Goal: Task Accomplishment & Management: Complete application form

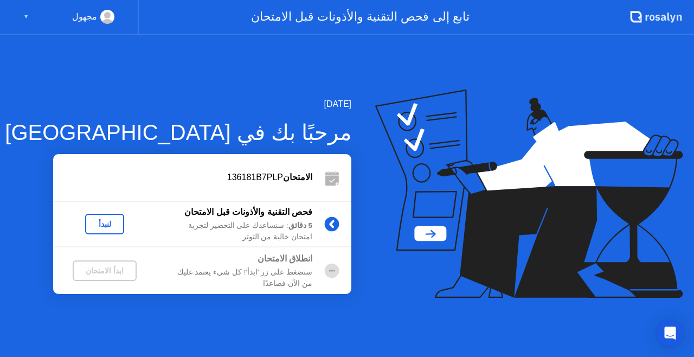
click at [98, 220] on div "لنبدأ" at bounding box center [104, 224] width 30 height 9
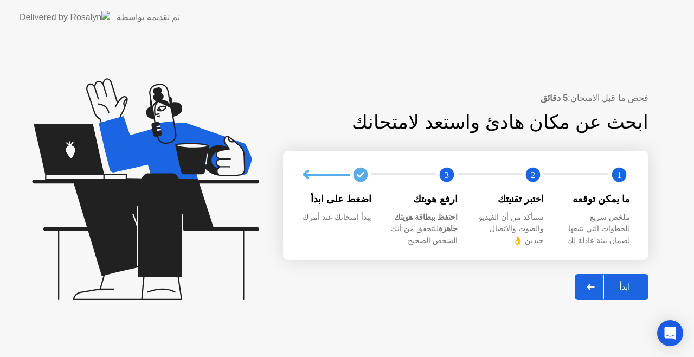
click at [622, 280] on button "ابدأ" at bounding box center [612, 287] width 74 height 26
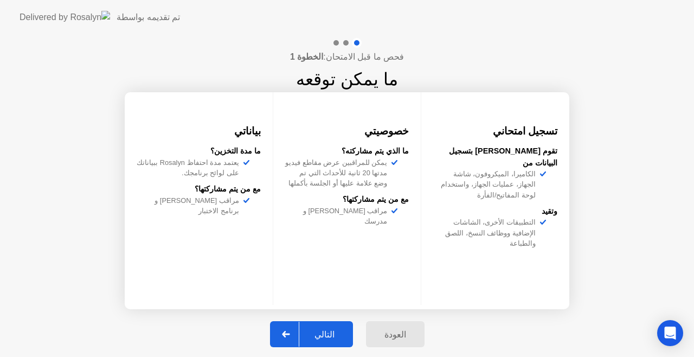
click at [322, 327] on button "التالي" at bounding box center [311, 334] width 83 height 26
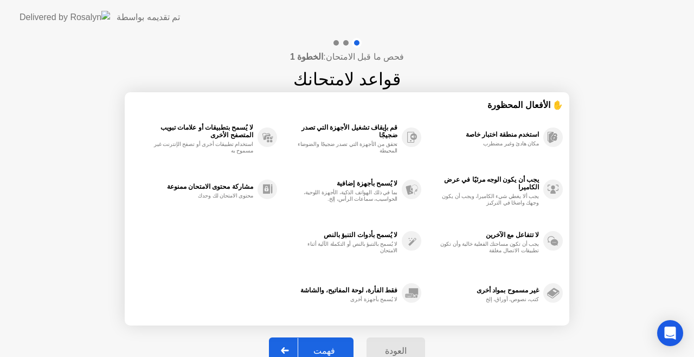
click at [318, 349] on div "فهمت" at bounding box center [324, 350] width 52 height 10
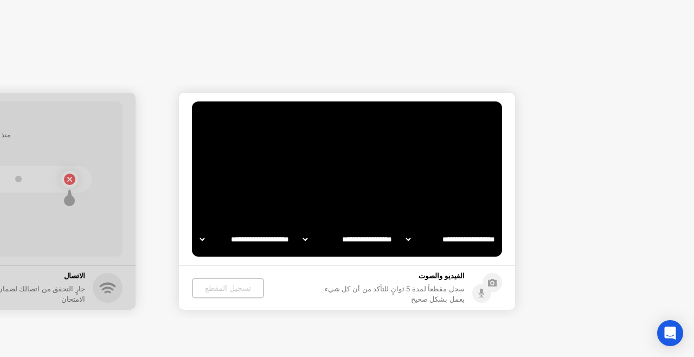
select select "**********"
select select "*******"
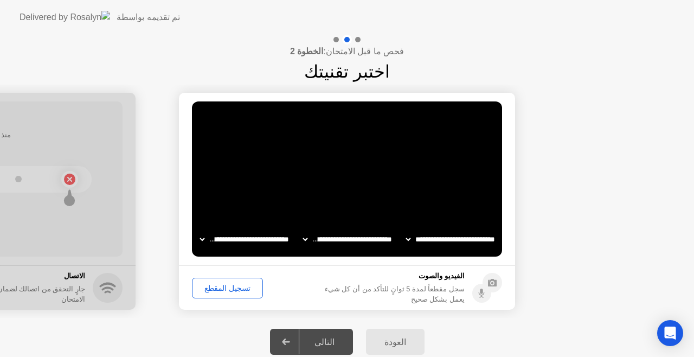
click at [216, 283] on div "تسجيل المقطع" at bounding box center [227, 287] width 63 height 9
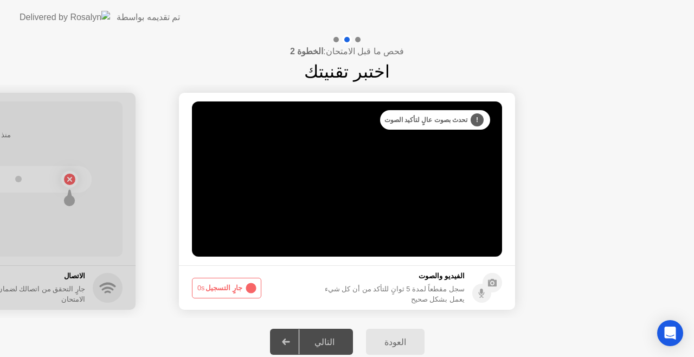
click at [338, 341] on div "التالي" at bounding box center [324, 342] width 50 height 10
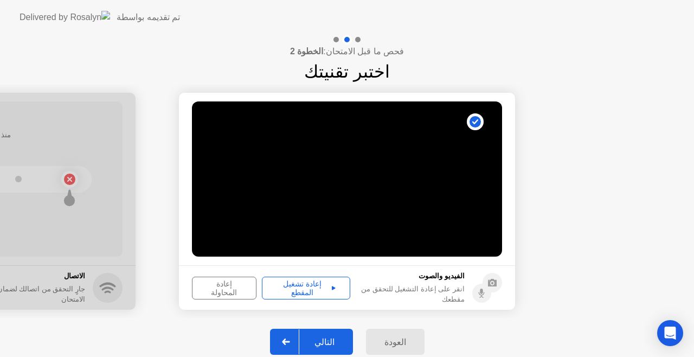
click at [332, 288] on icon at bounding box center [334, 287] width 4 height 5
click at [328, 338] on div "التالي" at bounding box center [324, 342] width 50 height 10
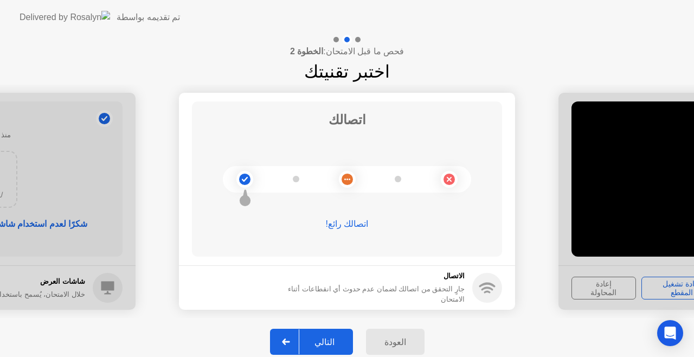
click at [328, 338] on div "التالي" at bounding box center [324, 342] width 50 height 10
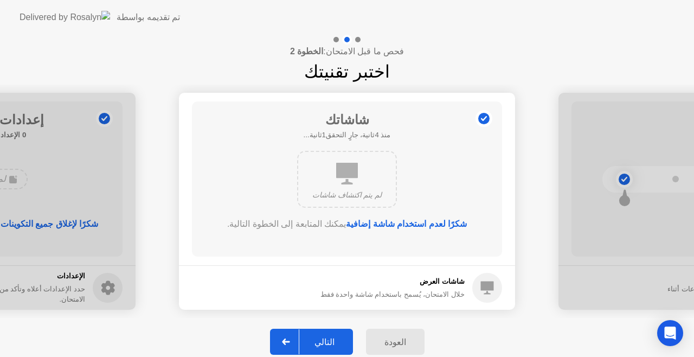
click at [328, 338] on div "التالي" at bounding box center [324, 342] width 50 height 10
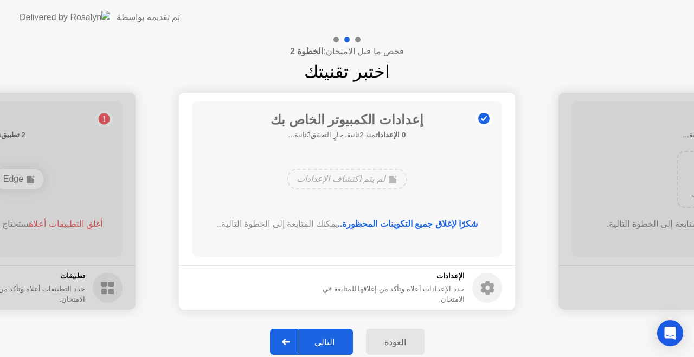
click at [328, 338] on div "التالي" at bounding box center [324, 342] width 50 height 10
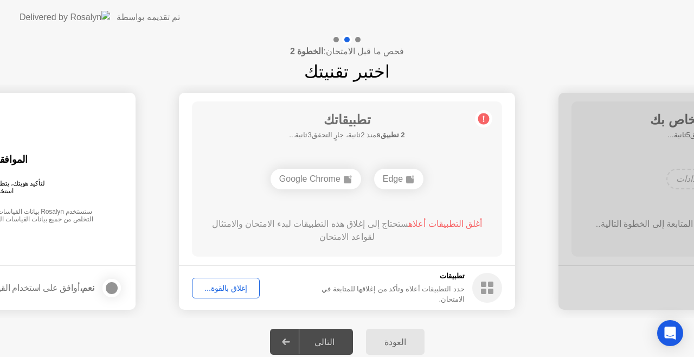
click at [234, 287] on div "إغلاق بالقوة..." at bounding box center [226, 287] width 60 height 9
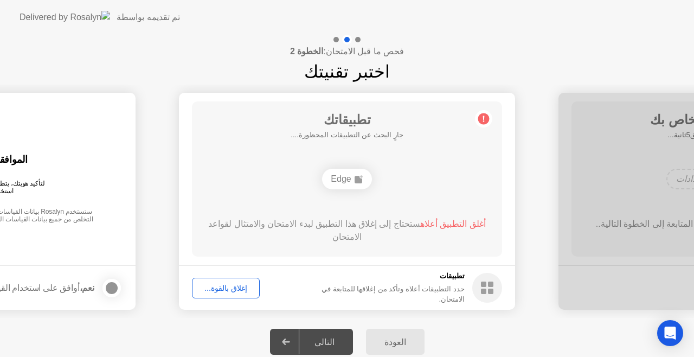
click at [218, 285] on div "إغلاق بالقوة..." at bounding box center [226, 287] width 60 height 9
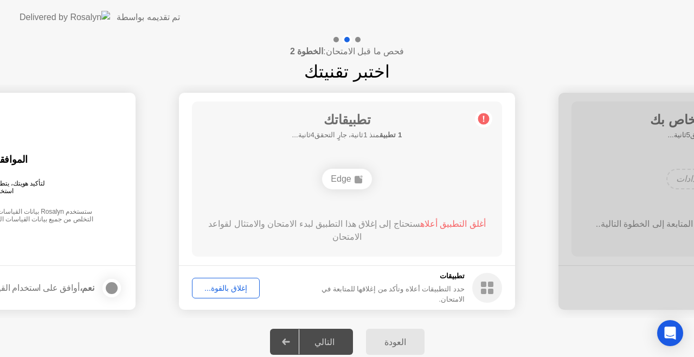
click at [245, 285] on div "إغلاق بالقوة..." at bounding box center [226, 287] width 60 height 9
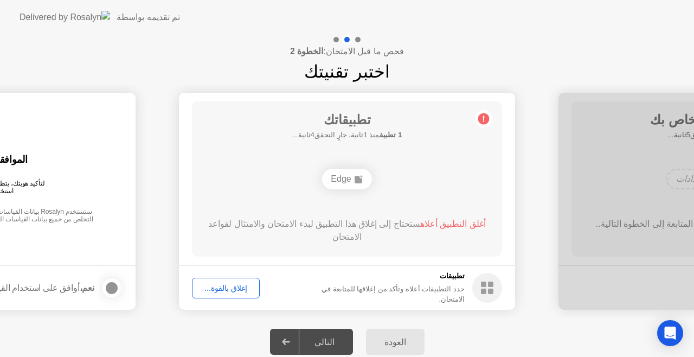
click at [443, 227] on span "أغلق التطبيق أعلاه" at bounding box center [453, 223] width 66 height 9
click at [229, 287] on div "إغلاق بالقوة..." at bounding box center [226, 287] width 60 height 9
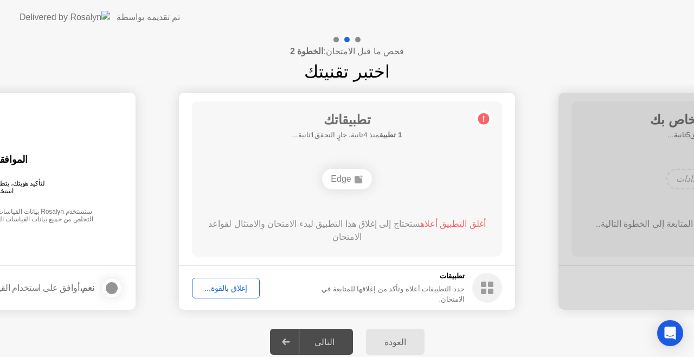
click at [218, 291] on div "إغلاق بالقوة..." at bounding box center [226, 287] width 60 height 9
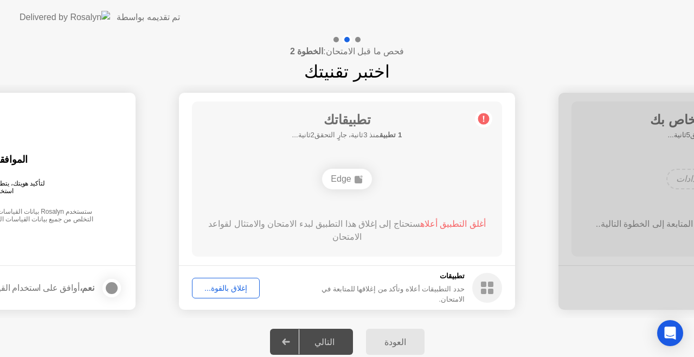
click at [485, 118] on circle at bounding box center [483, 118] width 11 height 11
click at [442, 222] on span "أغلق التطبيق أعلاه" at bounding box center [453, 223] width 66 height 9
drag, startPoint x: 442, startPoint y: 222, endPoint x: 344, endPoint y: 179, distance: 107.3
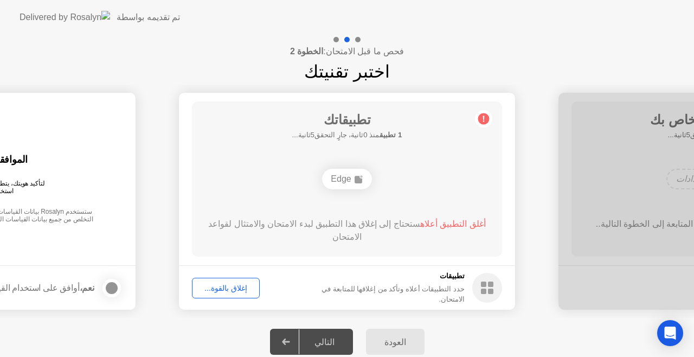
click at [344, 179] on div "تطبيقاتك 1 تطبيق منذ 0ثانية، جارٍ التحقق5ثانية... Edge أغلق التطبيق أعلاه ستحتا…" at bounding box center [347, 178] width 310 height 155
click at [344, 179] on div "Edge" at bounding box center [346, 179] width 49 height 21
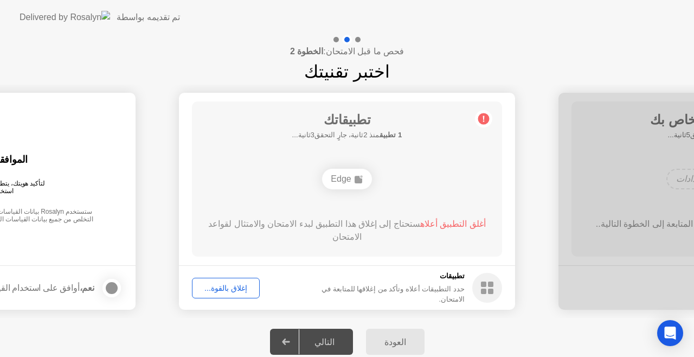
click at [344, 179] on div "Edge" at bounding box center [346, 179] width 49 height 21
click at [489, 287] on circle at bounding box center [487, 288] width 30 height 30
click at [347, 281] on h5 "تطبيقات" at bounding box center [382, 275] width 164 height 11
drag, startPoint x: 347, startPoint y: 281, endPoint x: 228, endPoint y: 281, distance: 118.7
click at [228, 281] on footer "تطبيقات حدد التطبيقات أعلاه وتأكد من إغلاقها للمتابعة في الامتحان. إغلاق بالقوة…" at bounding box center [347, 287] width 336 height 44
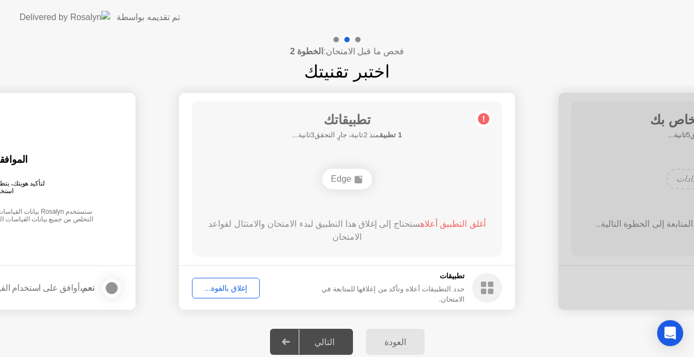
click at [228, 281] on button "إغلاق بالقوة..." at bounding box center [226, 288] width 68 height 21
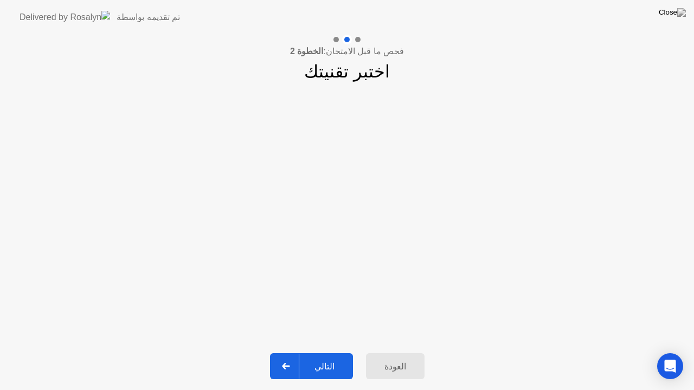
click at [319, 356] on div "التالي" at bounding box center [324, 367] width 50 height 10
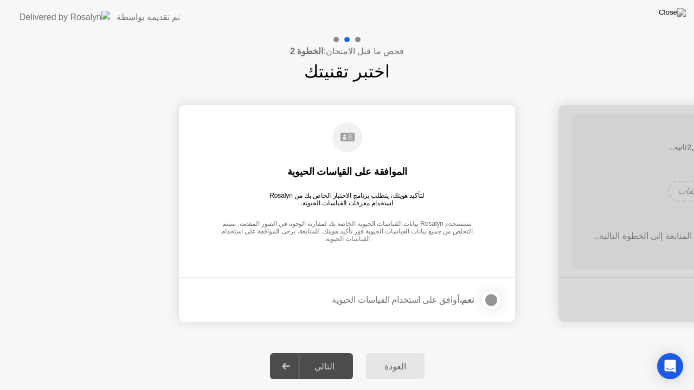
click at [492, 298] on div at bounding box center [491, 300] width 13 height 13
click at [334, 356] on div "التالي" at bounding box center [324, 367] width 50 height 10
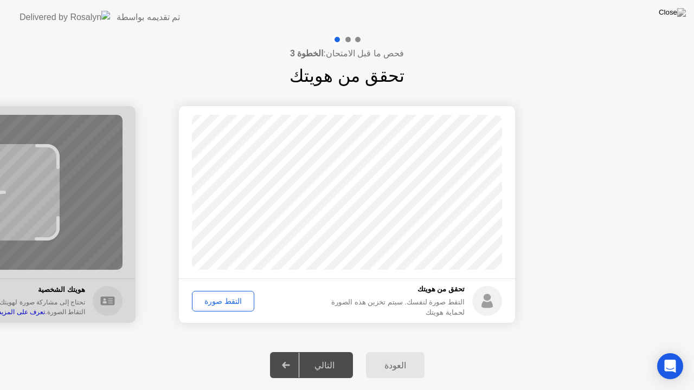
click at [231, 303] on div "التقط صورة" at bounding box center [223, 301] width 55 height 9
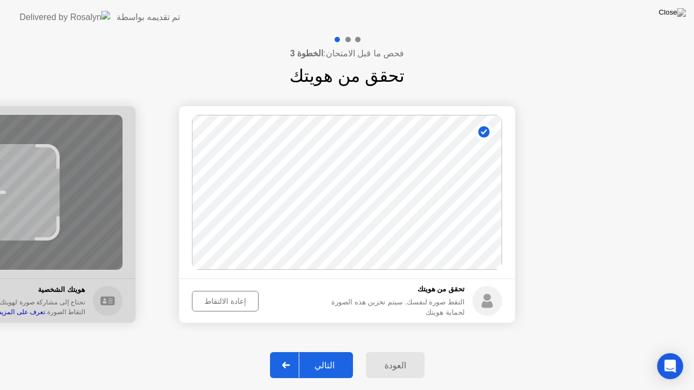
click at [318, 356] on button "التالي" at bounding box center [311, 365] width 83 height 26
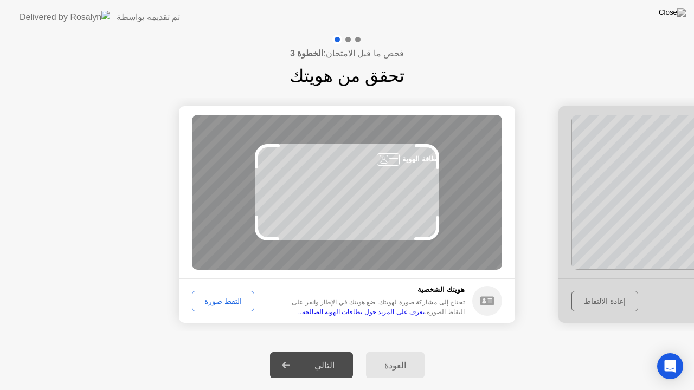
click at [229, 302] on div "التقط صورة" at bounding box center [223, 301] width 55 height 9
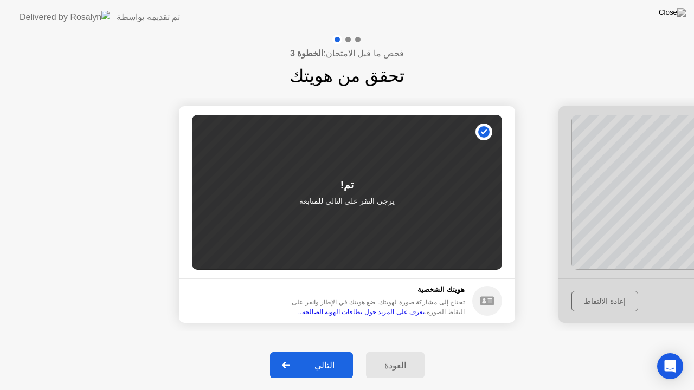
click at [324, 356] on div "التالي" at bounding box center [324, 365] width 50 height 10
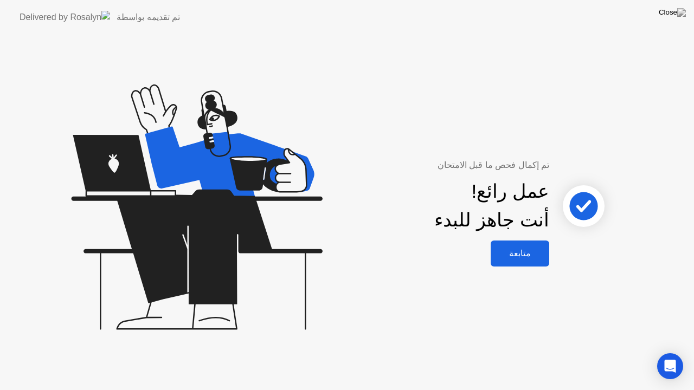
click at [533, 250] on div "متابعة" at bounding box center [520, 253] width 52 height 10
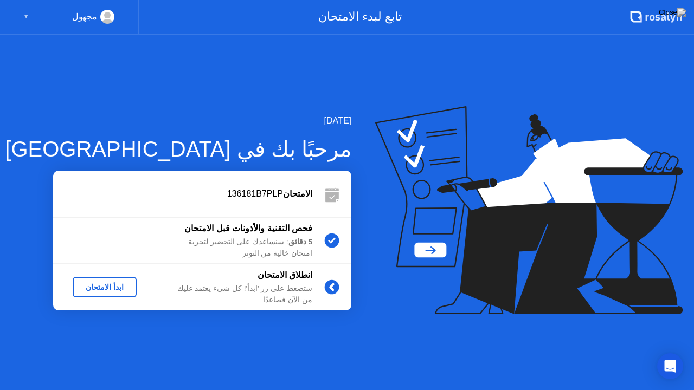
click at [110, 285] on div "ابدأ الامتحان" at bounding box center [104, 287] width 55 height 9
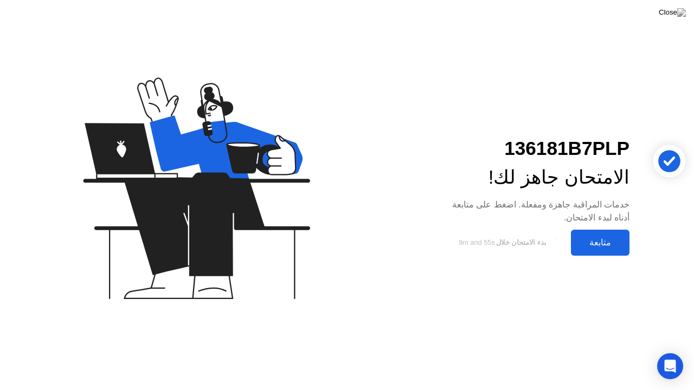
click at [587, 238] on div "متابعة" at bounding box center [600, 242] width 52 height 10
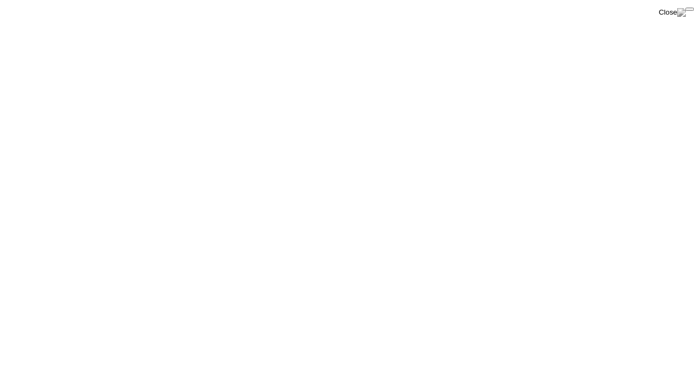
click div "End Proctoring Session"
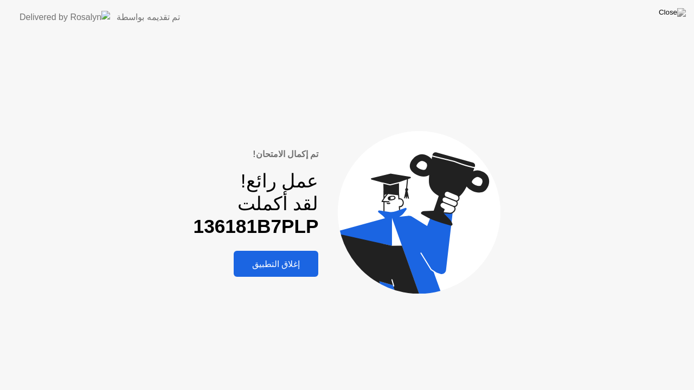
click at [262, 267] on div "إغلاق التطبيق" at bounding box center [276, 264] width 78 height 10
